Goal: Information Seeking & Learning: Find specific fact

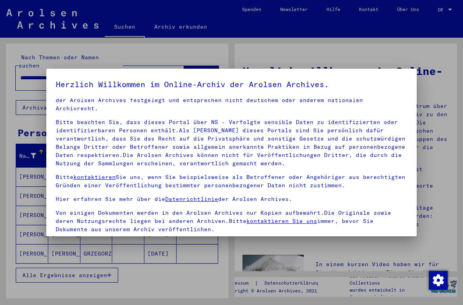
scroll to position [16, 0]
click at [438, 59] on div at bounding box center [231, 152] width 463 height 305
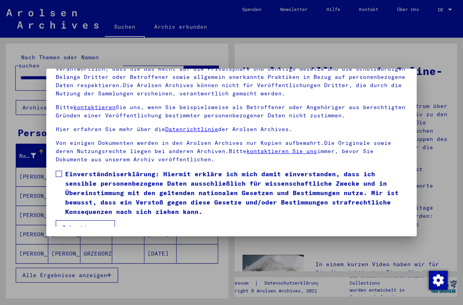
scroll to position [70, 0]
click at [58, 171] on span at bounding box center [59, 174] width 6 height 6
click at [66, 220] on button "Ich stimme zu" at bounding box center [85, 227] width 59 height 15
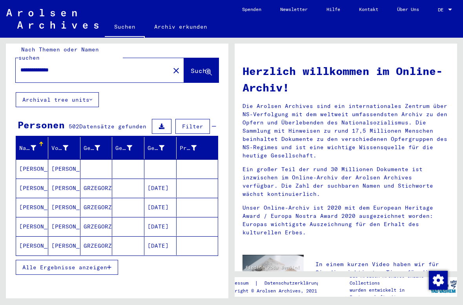
scroll to position [9, 0]
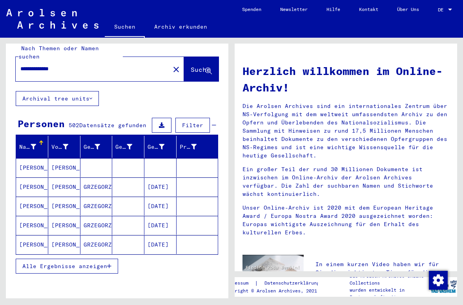
click at [64, 179] on mat-cell "[PERSON_NAME]" at bounding box center [64, 187] width 32 height 19
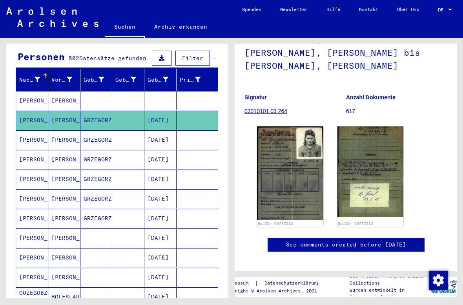
scroll to position [75, 0]
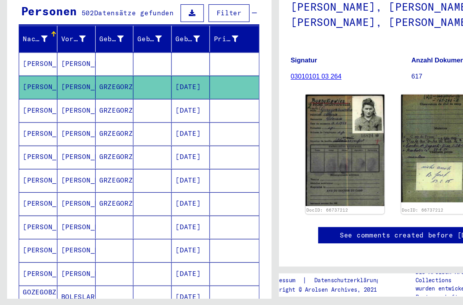
click at [33, 130] on mat-cell "[PERSON_NAME]" at bounding box center [32, 139] width 32 height 19
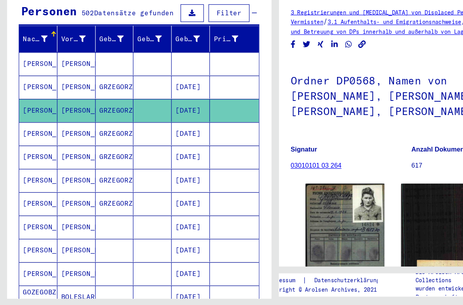
click at [29, 130] on mat-cell "[PERSON_NAME]" at bounding box center [32, 139] width 32 height 19
click at [28, 150] on mat-cell "[PERSON_NAME]" at bounding box center [32, 159] width 32 height 19
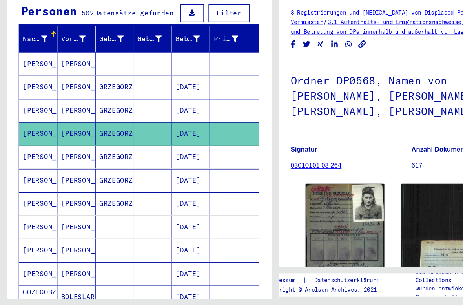
click at [29, 170] on mat-cell "[PERSON_NAME]" at bounding box center [32, 179] width 32 height 19
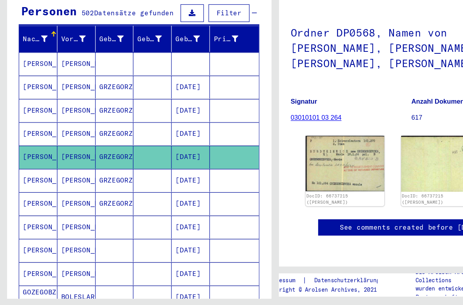
scroll to position [57, 0]
click at [27, 189] on mat-cell "[PERSON_NAME]" at bounding box center [32, 198] width 32 height 19
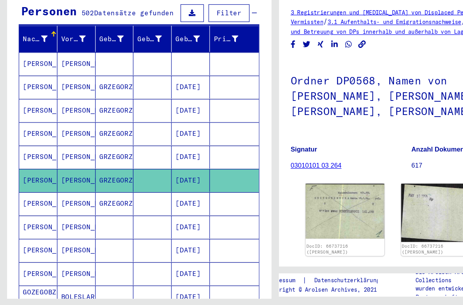
click at [30, 209] on mat-cell "[PERSON_NAME]" at bounding box center [32, 218] width 32 height 19
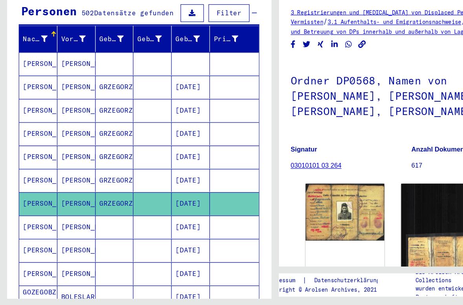
scroll to position [121, 0]
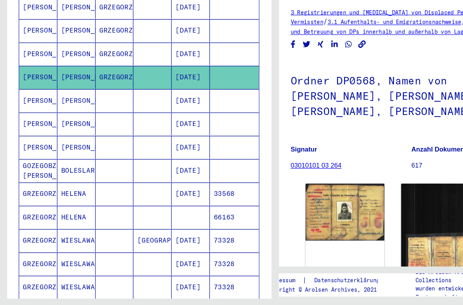
click at [26, 181] on mat-cell "GOZEGOBZEWSKI [PERSON_NAME]" at bounding box center [32, 190] width 32 height 19
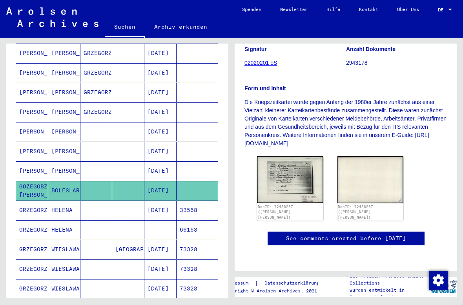
click at [305, 156] on img at bounding box center [290, 179] width 66 height 47
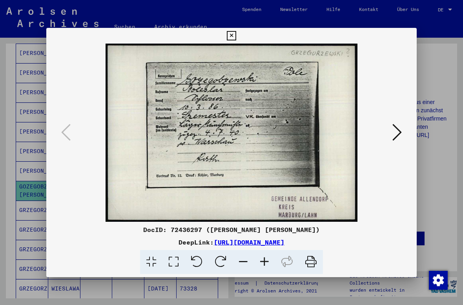
click at [32, 121] on div at bounding box center [231, 152] width 463 height 305
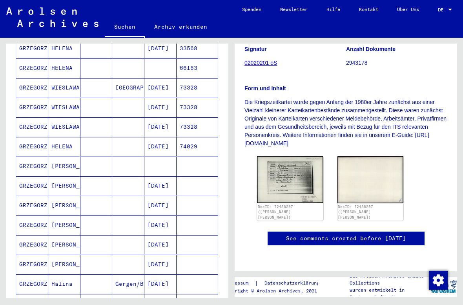
scroll to position [346, 0]
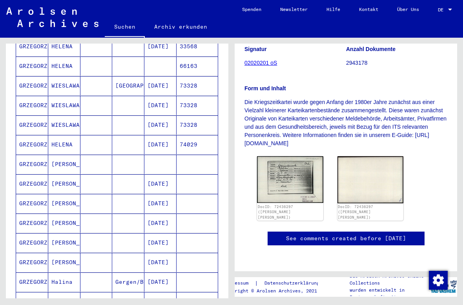
click at [33, 155] on mat-cell "GRZEGORZEWSKA" at bounding box center [32, 164] width 32 height 19
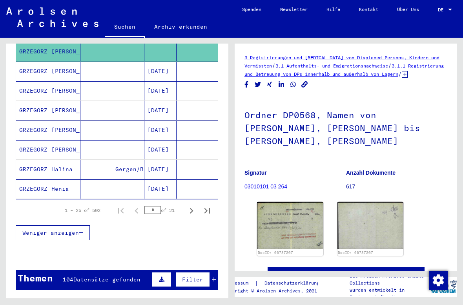
click at [33, 160] on mat-cell "GRZEGORZEWSKA" at bounding box center [32, 169] width 32 height 19
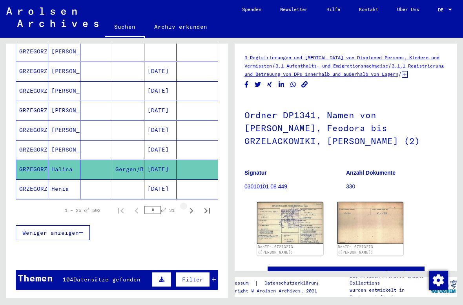
click at [191, 207] on icon "Next page" at bounding box center [191, 210] width 11 height 11
type input "*"
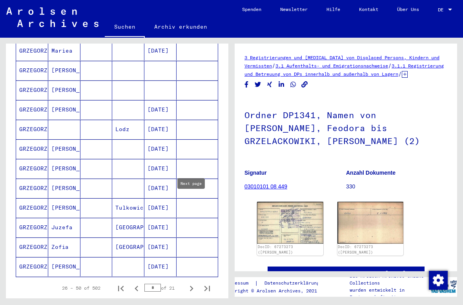
click at [28, 238] on mat-cell "GRZEGORZEWSKA" at bounding box center [32, 247] width 32 height 19
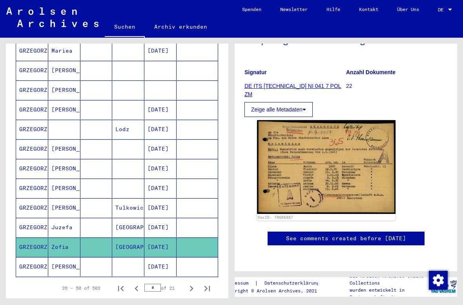
scroll to position [163, 0]
click at [442, 9] on span "DE" at bounding box center [442, 9] width 9 height 5
click at [442, 16] on span "English" at bounding box center [437, 14] width 32 height 14
type input "********"
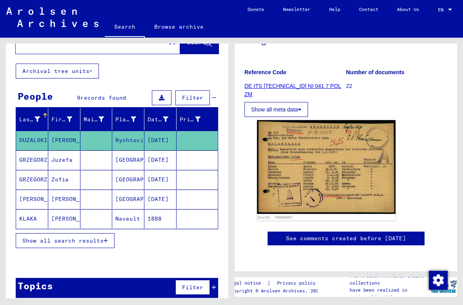
scroll to position [118, 0]
click at [33, 182] on mat-cell "GRZEGORZEWSKA" at bounding box center [32, 179] width 32 height 19
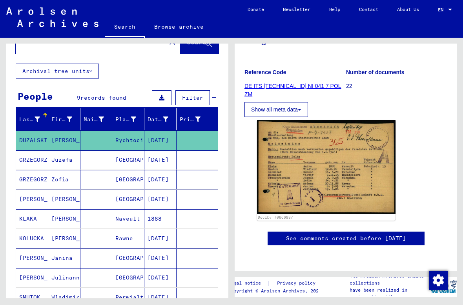
click at [40, 185] on mat-cell "GRZEGORZEWSKA" at bounding box center [32, 179] width 32 height 19
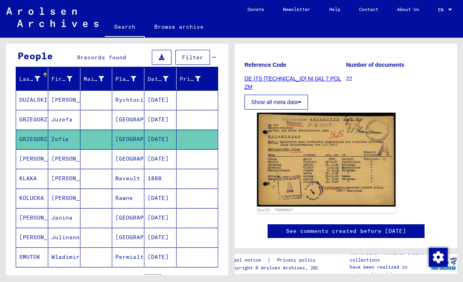
scroll to position [70, 0]
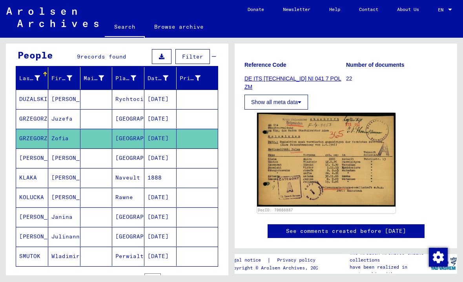
click at [38, 121] on mat-cell "GRZEGORZEWSKA" at bounding box center [32, 118] width 32 height 19
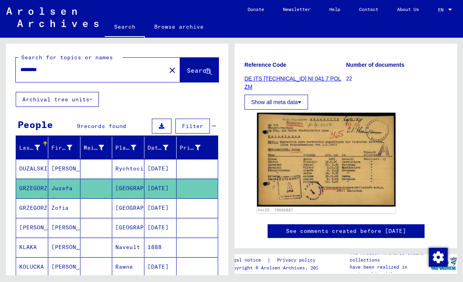
scroll to position [0, 0]
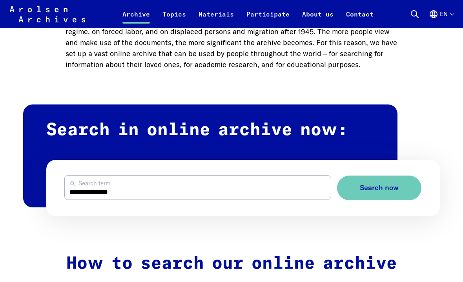
scroll to position [366, 0]
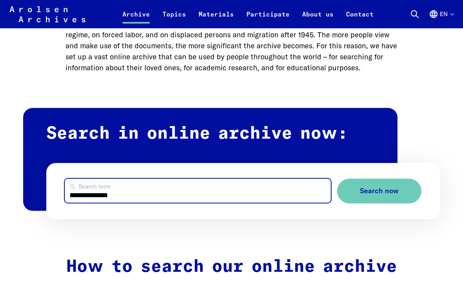
click at [282, 179] on input "**********" at bounding box center [198, 191] width 266 height 24
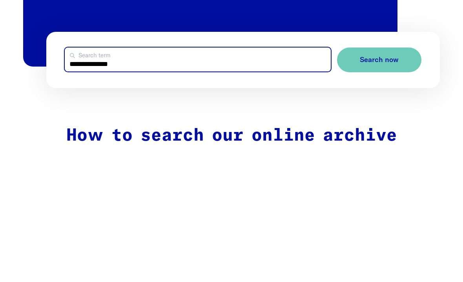
click at [317, 179] on input "**********" at bounding box center [198, 191] width 266 height 24
type input "**********"
click at [322, 179] on input "**********" at bounding box center [198, 191] width 266 height 24
type input "*****"
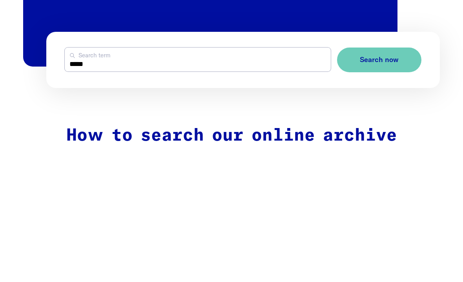
click at [395, 187] on span "Search now" at bounding box center [379, 191] width 39 height 8
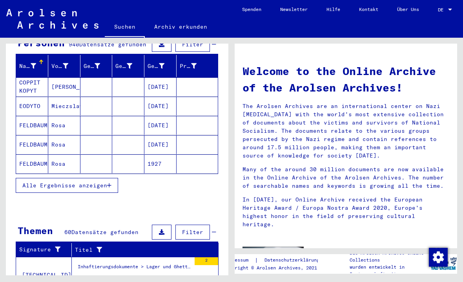
scroll to position [88, 0]
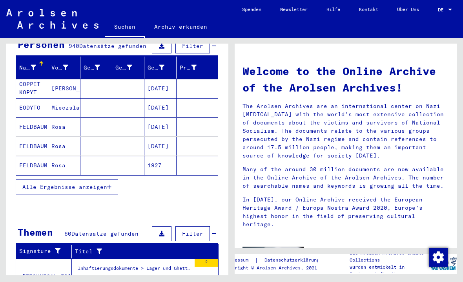
click at [36, 79] on mat-cell "COPPIT KOPYT" at bounding box center [32, 88] width 32 height 19
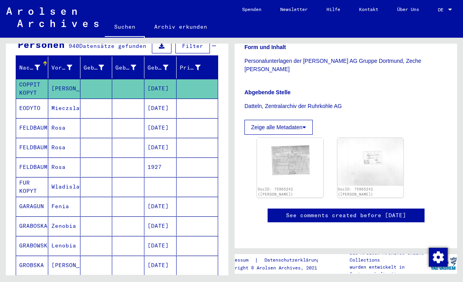
scroll to position [240, 0]
click at [287, 138] on img at bounding box center [290, 162] width 66 height 48
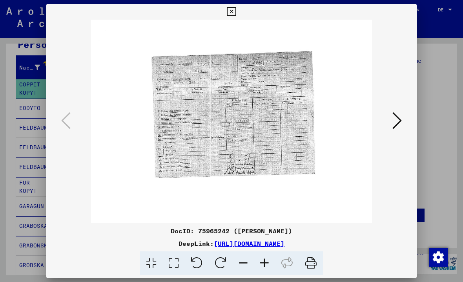
click at [236, 11] on icon at bounding box center [231, 11] width 9 height 9
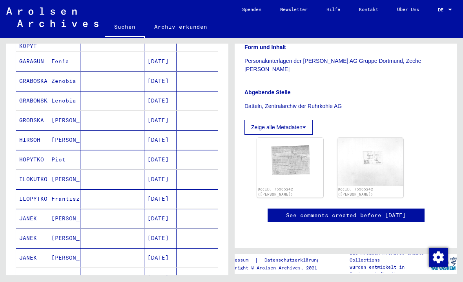
scroll to position [234, 0]
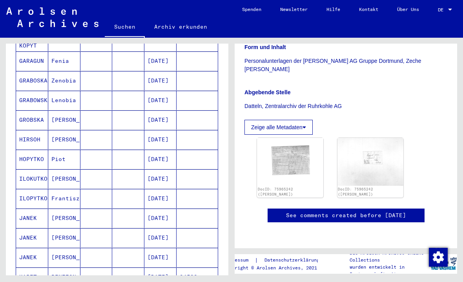
click at [23, 130] on mat-cell "HIRSOH" at bounding box center [32, 139] width 32 height 19
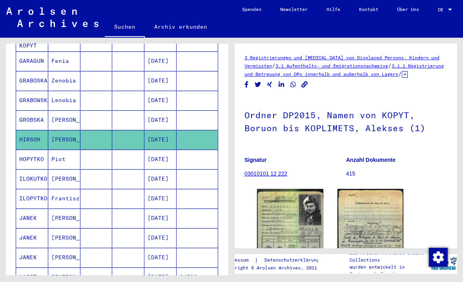
click at [308, 235] on img at bounding box center [290, 239] width 66 height 100
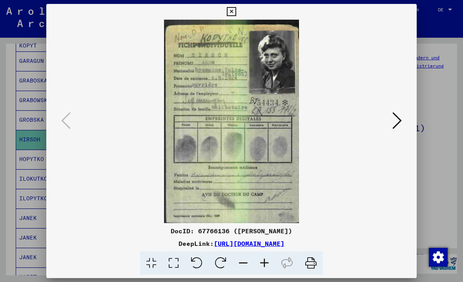
click at [236, 12] on icon at bounding box center [231, 11] width 9 height 9
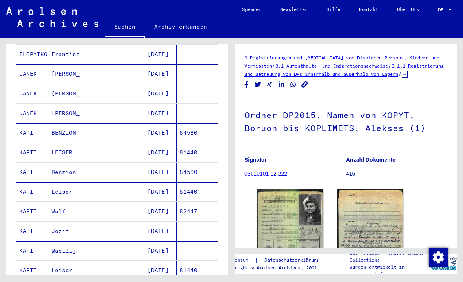
scroll to position [379, 0]
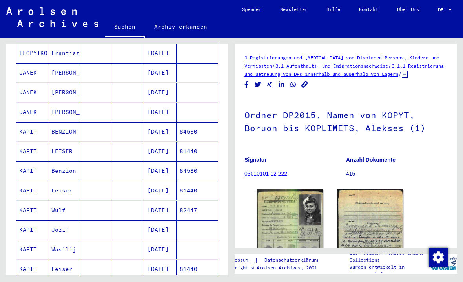
click at [67, 224] on mat-cell "Jozif" at bounding box center [64, 229] width 32 height 19
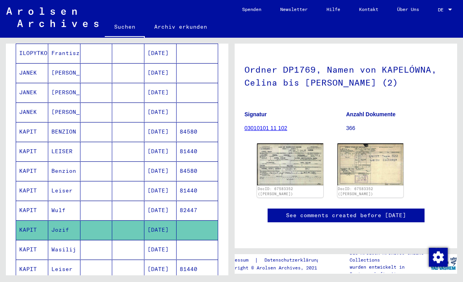
scroll to position [104, 0]
click at [290, 143] on img at bounding box center [290, 164] width 66 height 42
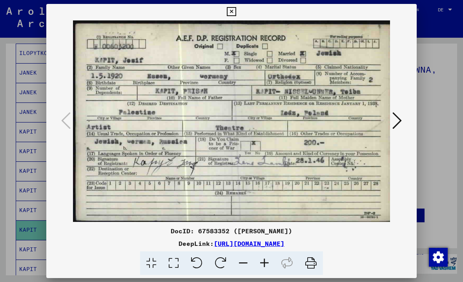
click at [236, 15] on icon at bounding box center [231, 11] width 9 height 9
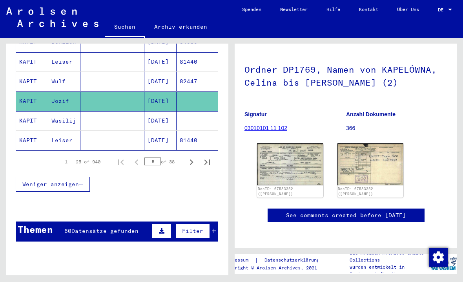
scroll to position [499, 0]
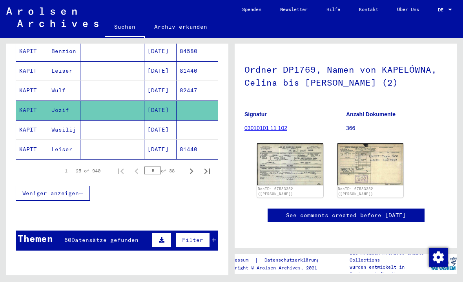
click at [188, 167] on icon "Next page" at bounding box center [191, 171] width 11 height 11
type input "*"
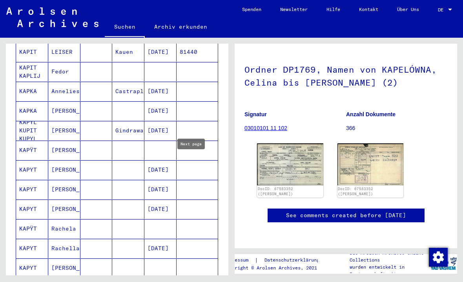
scroll to position [125, 0]
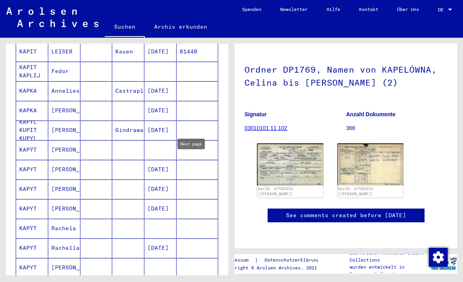
click at [36, 140] on mat-cell "KAPŸT" at bounding box center [32, 149] width 32 height 19
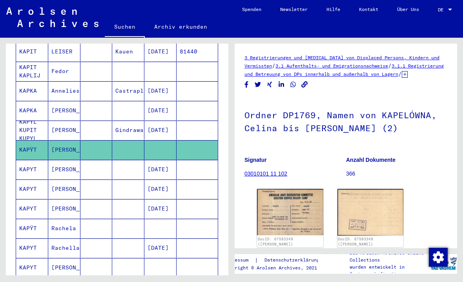
click at [301, 227] on img at bounding box center [290, 212] width 66 height 46
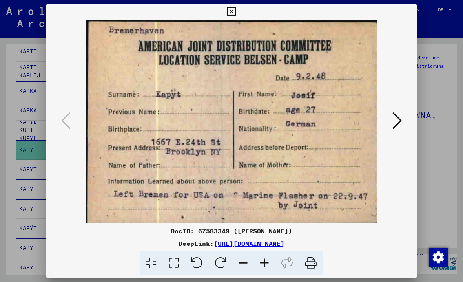
click at [398, 126] on icon at bounding box center [397, 120] width 9 height 19
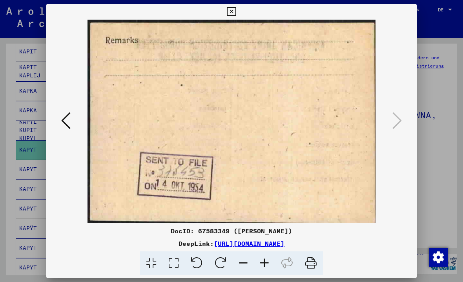
click at [236, 15] on icon at bounding box center [231, 11] width 9 height 9
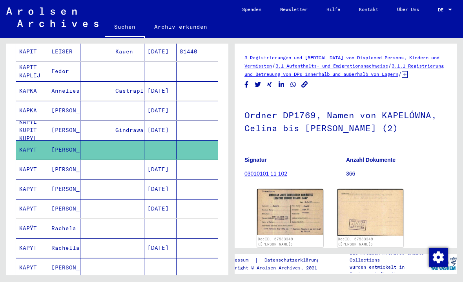
click at [36, 160] on mat-cell "KAPYT" at bounding box center [32, 169] width 32 height 19
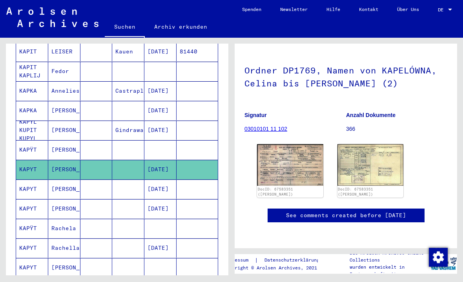
scroll to position [62, 0]
click at [310, 152] on img at bounding box center [290, 165] width 66 height 42
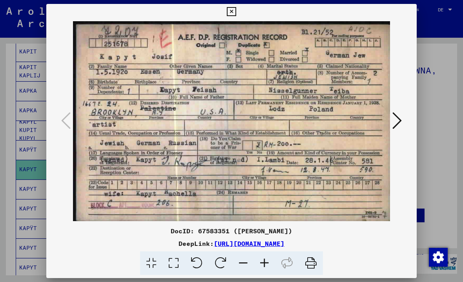
click at [236, 11] on icon at bounding box center [231, 11] width 9 height 9
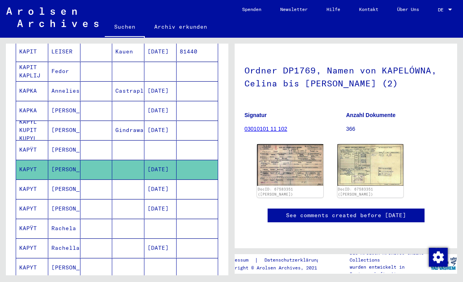
click at [29, 182] on mat-cell "KAPYT" at bounding box center [32, 188] width 32 height 19
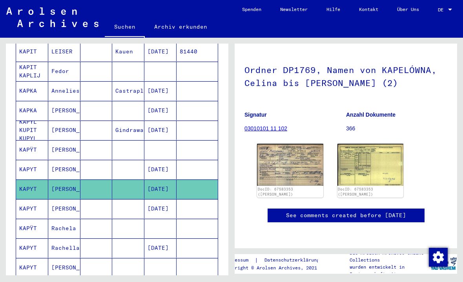
scroll to position [80, 0]
click at [300, 149] on img at bounding box center [290, 165] width 66 height 42
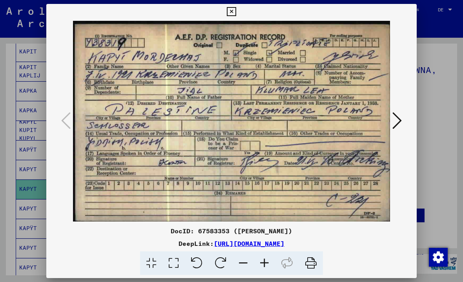
click at [236, 15] on icon at bounding box center [231, 11] width 9 height 9
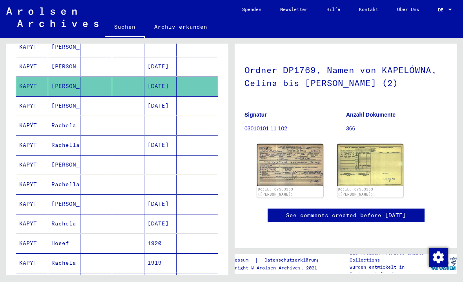
scroll to position [231, 0]
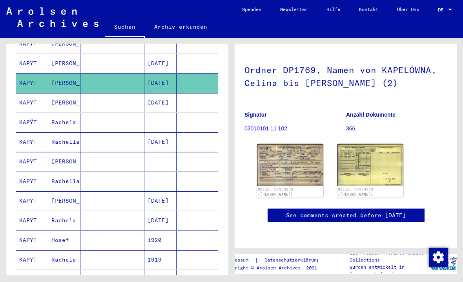
click at [29, 152] on mat-cell "KAPYT" at bounding box center [32, 161] width 32 height 19
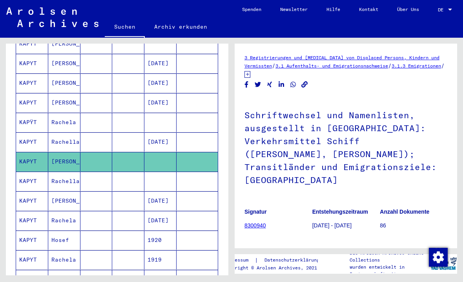
click at [27, 176] on mat-cell "KAPYT" at bounding box center [32, 181] width 32 height 19
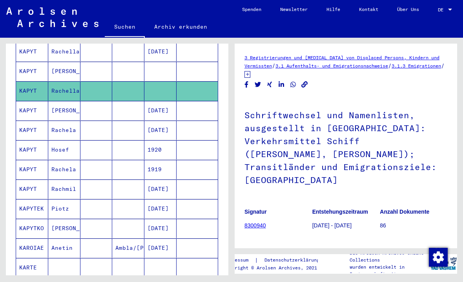
scroll to position [322, 0]
click at [38, 166] on mat-cell "KAPYT" at bounding box center [32, 168] width 32 height 19
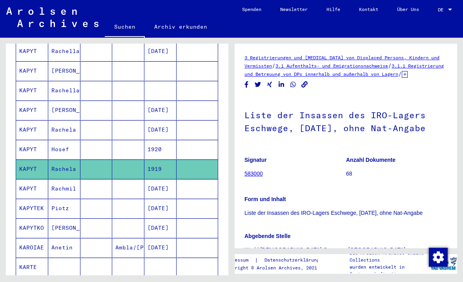
click at [29, 188] on mat-cell "KAPYT" at bounding box center [32, 188] width 32 height 19
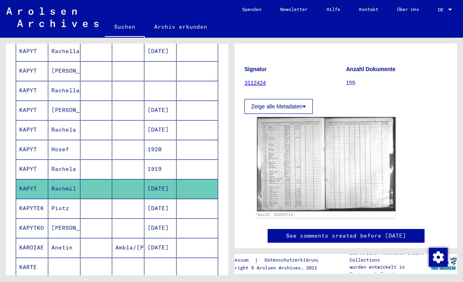
scroll to position [89, 0]
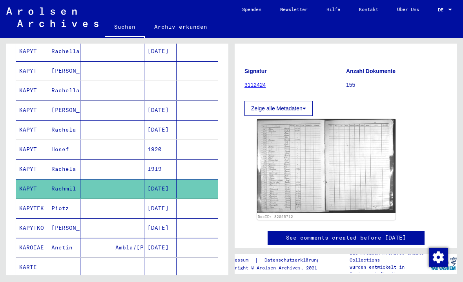
click at [33, 161] on mat-cell "KAPYT" at bounding box center [32, 168] width 32 height 19
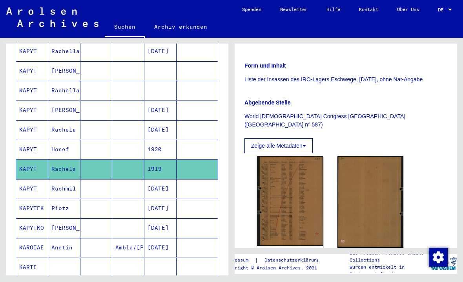
scroll to position [137, 0]
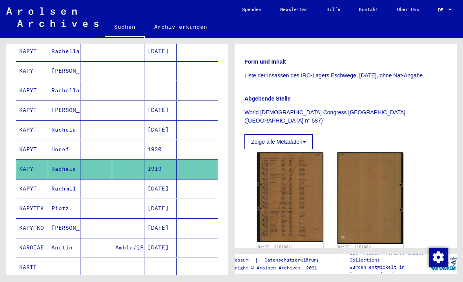
click at [30, 143] on mat-cell "KAPYT" at bounding box center [32, 149] width 32 height 19
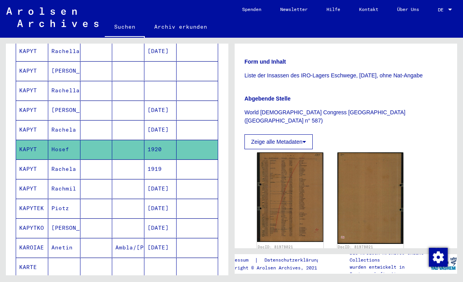
click at [28, 120] on mat-cell "KAPYT" at bounding box center [32, 129] width 32 height 19
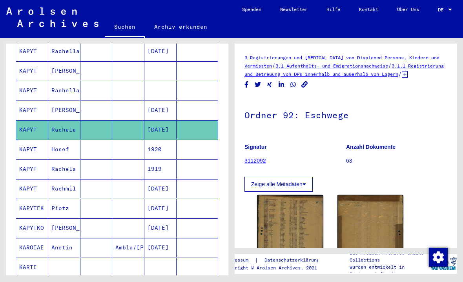
click at [31, 101] on mat-cell "KAPYT" at bounding box center [32, 110] width 32 height 19
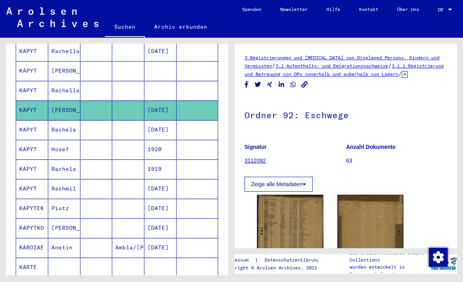
click at [35, 83] on mat-cell "KAPYT" at bounding box center [32, 90] width 32 height 19
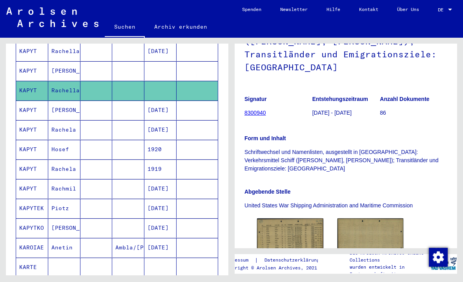
scroll to position [123, 0]
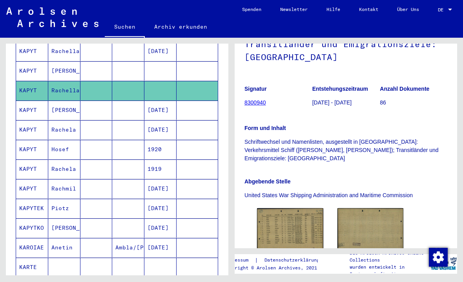
click at [298, 221] on img at bounding box center [290, 230] width 66 height 44
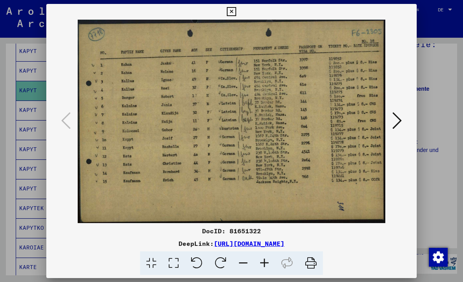
click at [236, 14] on icon at bounding box center [231, 11] width 9 height 9
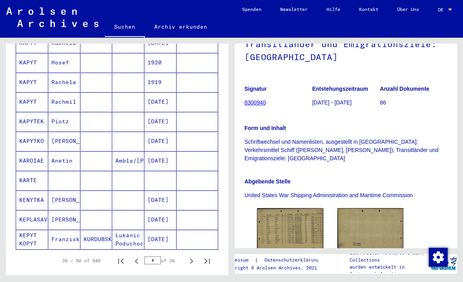
scroll to position [409, 0]
click at [31, 93] on mat-cell "KAPYT" at bounding box center [32, 101] width 32 height 19
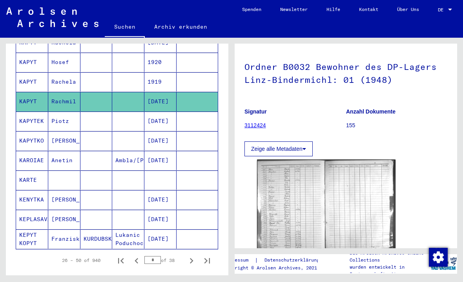
scroll to position [97, 0]
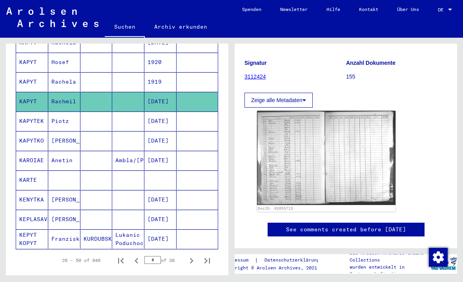
click at [301, 183] on img at bounding box center [326, 158] width 139 height 94
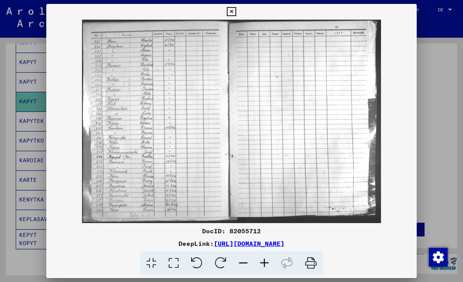
click at [236, 11] on icon at bounding box center [231, 11] width 9 height 9
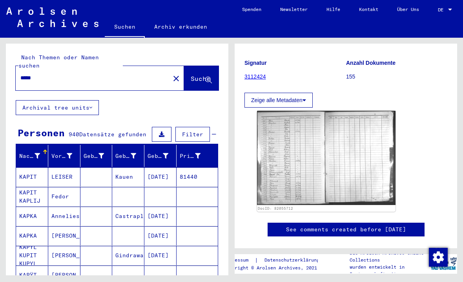
scroll to position [0, 0]
click at [172, 74] on mat-icon "close" at bounding box center [176, 78] width 9 height 9
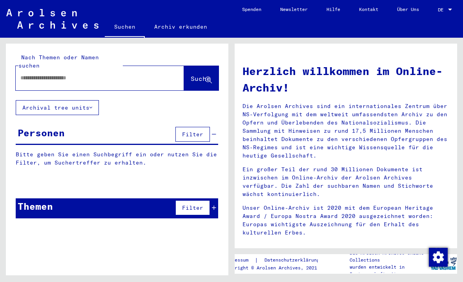
click at [44, 74] on input "text" at bounding box center [90, 78] width 140 height 8
type input "**********"
click at [199, 75] on span "Suche" at bounding box center [201, 79] width 20 height 8
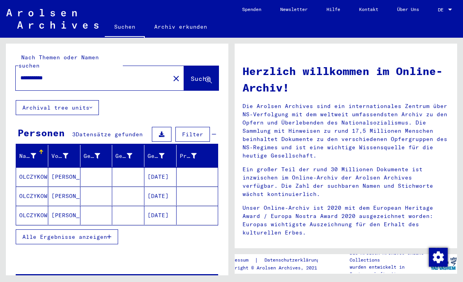
click at [28, 167] on mat-cell "OLCZYKOWSKA" at bounding box center [32, 176] width 32 height 19
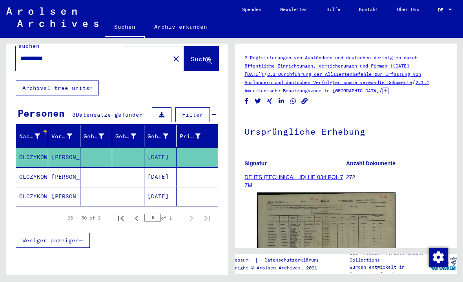
scroll to position [24, 0]
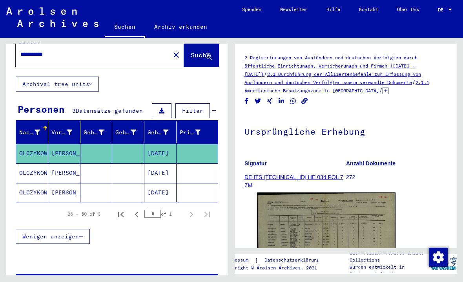
click at [355, 229] on img at bounding box center [326, 241] width 139 height 98
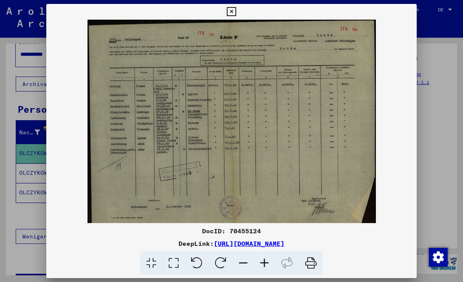
click at [236, 15] on icon at bounding box center [231, 11] width 9 height 9
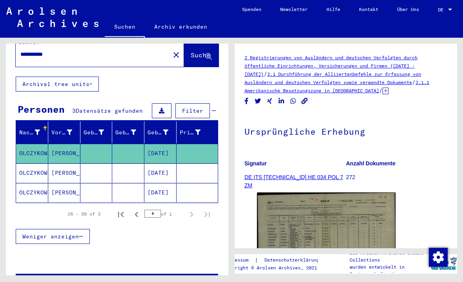
click at [31, 163] on mat-cell "OLCZYKOWSKA" at bounding box center [32, 172] width 32 height 19
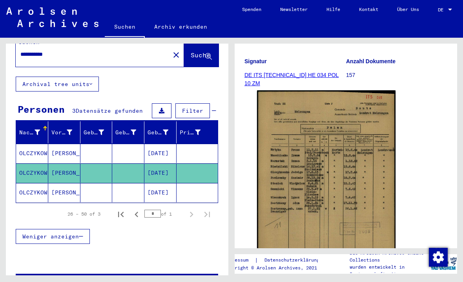
scroll to position [97, 0]
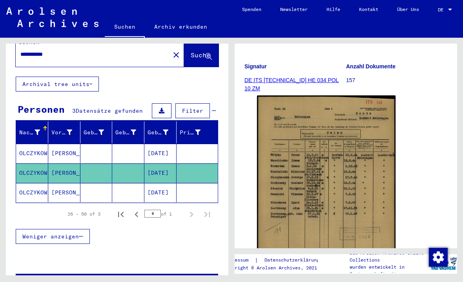
click at [358, 177] on img at bounding box center [326, 193] width 139 height 196
